Goal: Entertainment & Leisure: Consume media (video, audio)

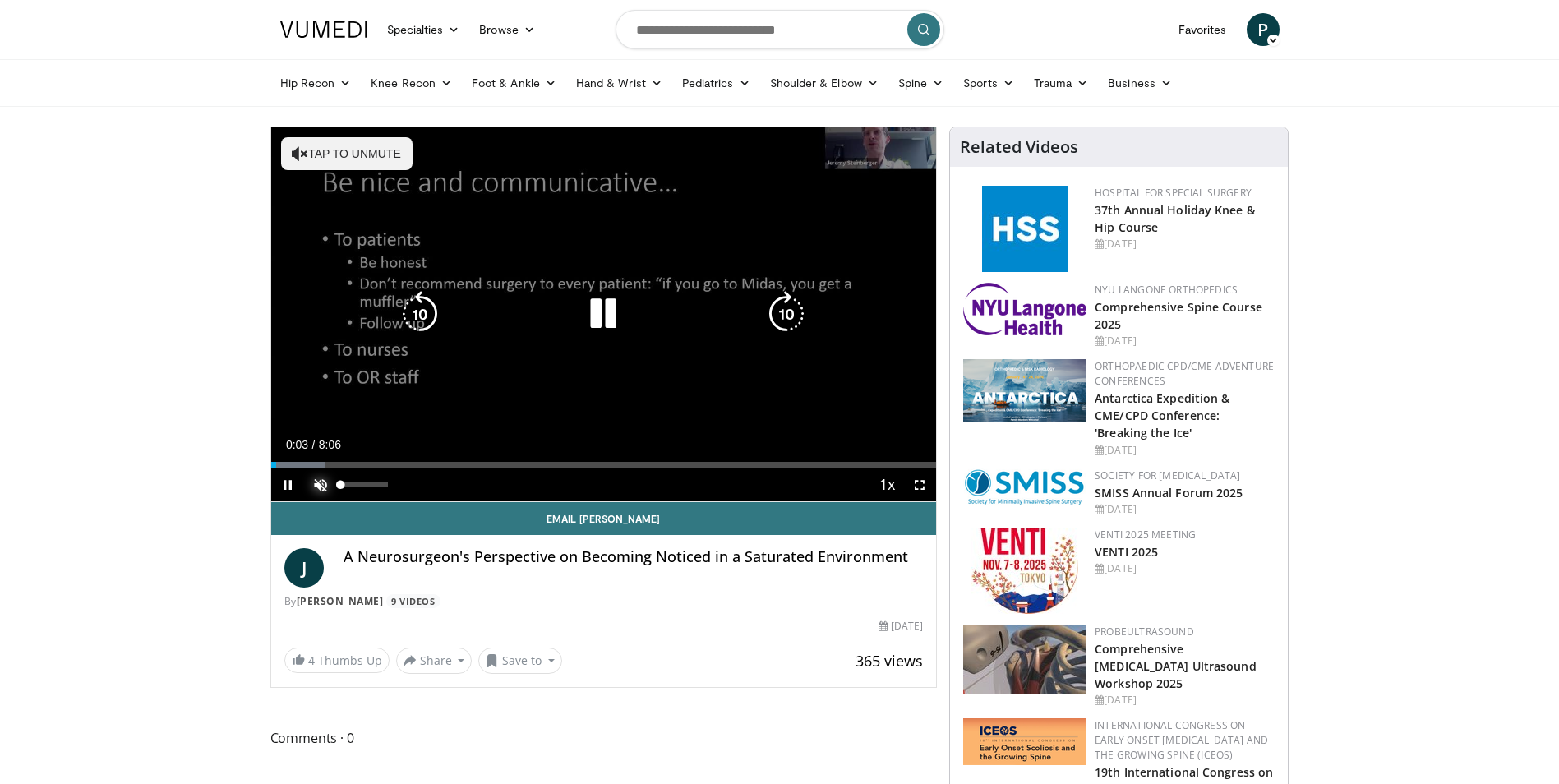
click at [314, 484] on span "Video Player" at bounding box center [320, 485] width 32 height 32
click at [314, 484] on div "10 seconds Tap to unmute" at bounding box center [604, 314] width 665 height 374
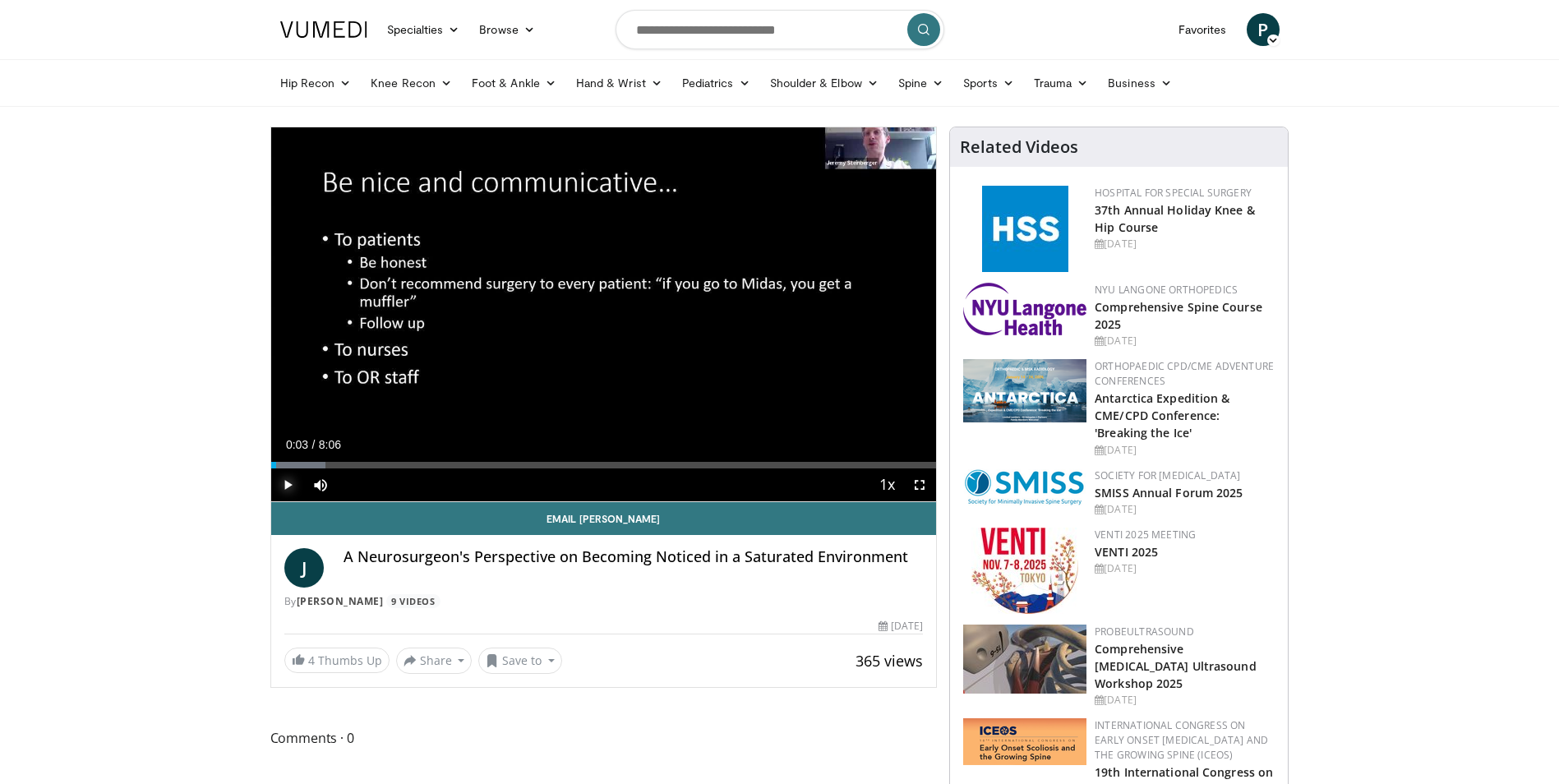
click at [285, 477] on span "Video Player" at bounding box center [287, 485] width 32 height 32
click at [921, 486] on span "Video Player" at bounding box center [919, 485] width 32 height 32
